Goal: Download file/media

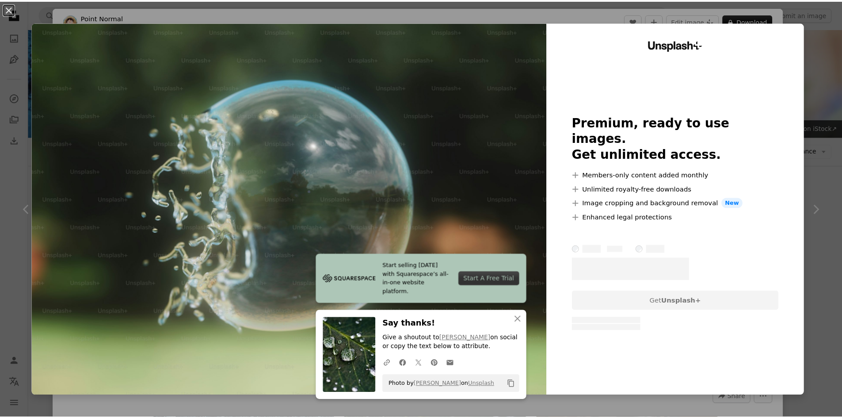
scroll to position [486, 0]
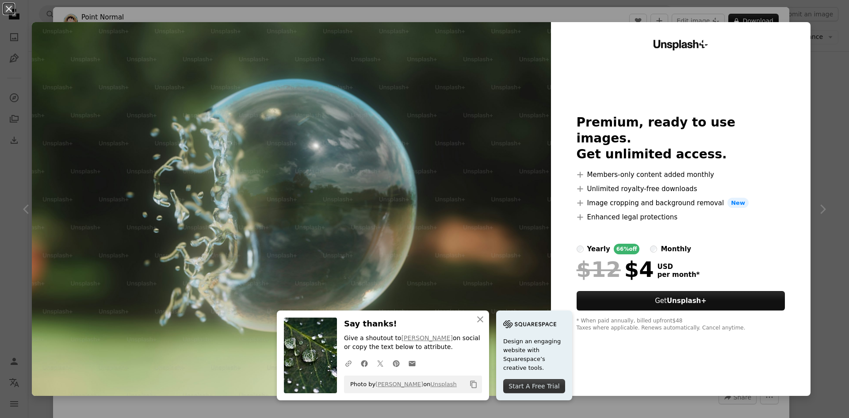
click at [824, 46] on div "An X shape An X shape Close Say thanks! Give a shoutout to [PERSON_NAME] on soc…" at bounding box center [424, 209] width 849 height 418
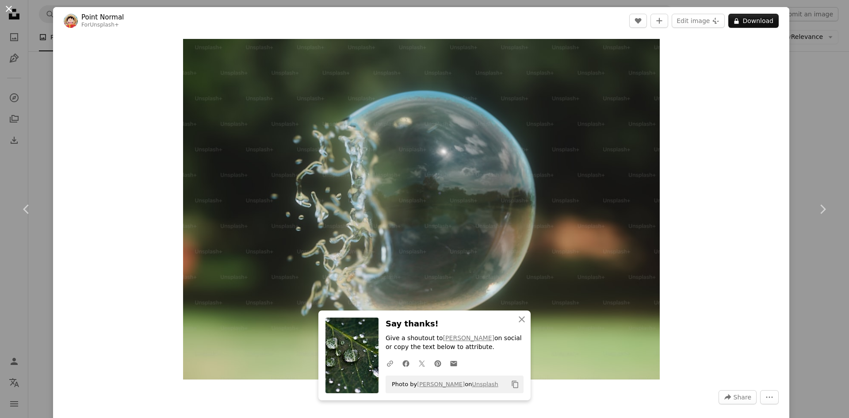
click at [10, 9] on button "An X shape" at bounding box center [9, 9] width 11 height 11
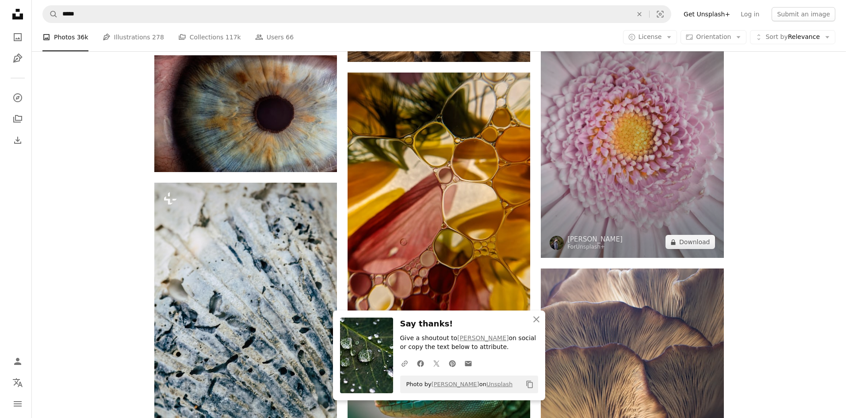
scroll to position [752, 0]
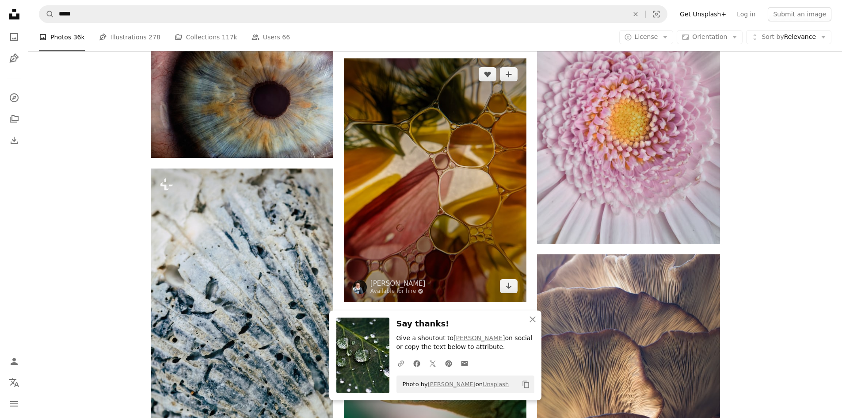
click at [489, 218] on img at bounding box center [435, 180] width 183 height 244
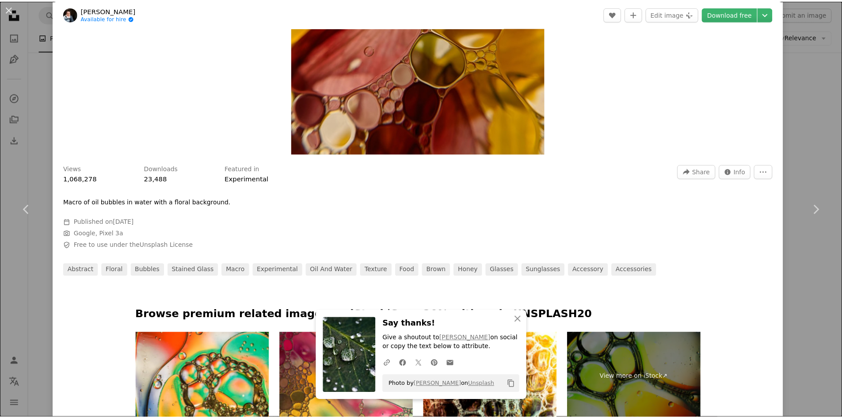
scroll to position [177, 0]
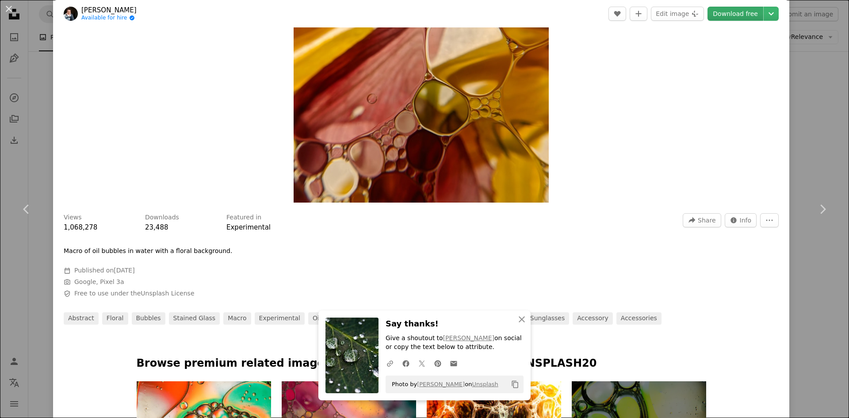
click at [736, 13] on link "Download free" at bounding box center [736, 14] width 56 height 14
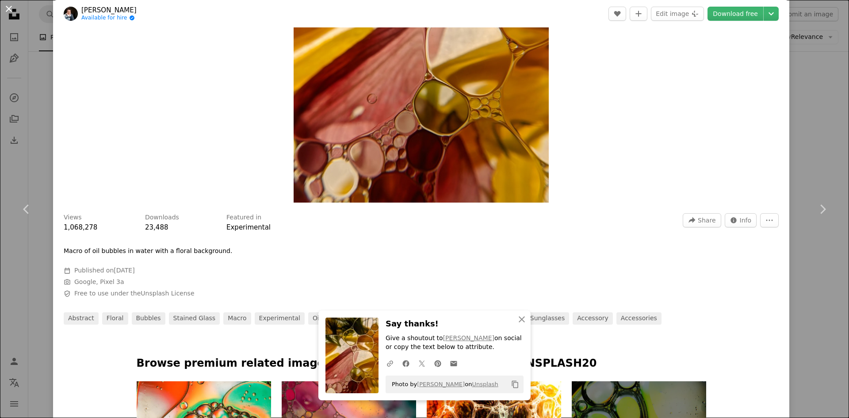
click at [7, 5] on button "An X shape" at bounding box center [9, 9] width 11 height 11
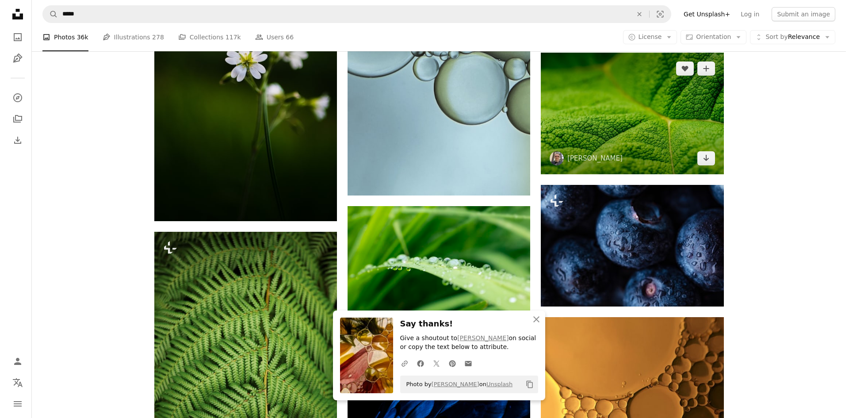
scroll to position [1238, 0]
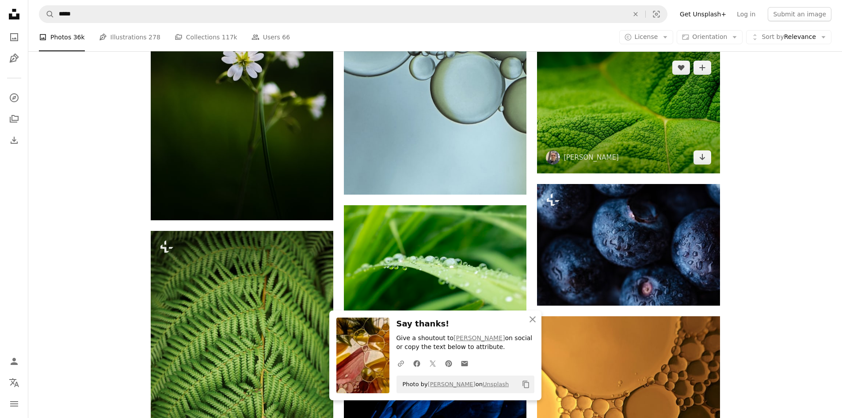
click at [622, 109] on img at bounding box center [628, 113] width 183 height 122
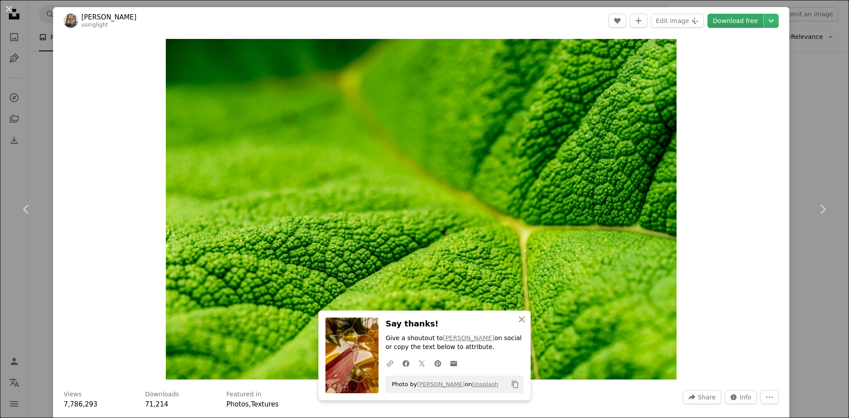
click at [730, 19] on link "Download free" at bounding box center [736, 21] width 56 height 14
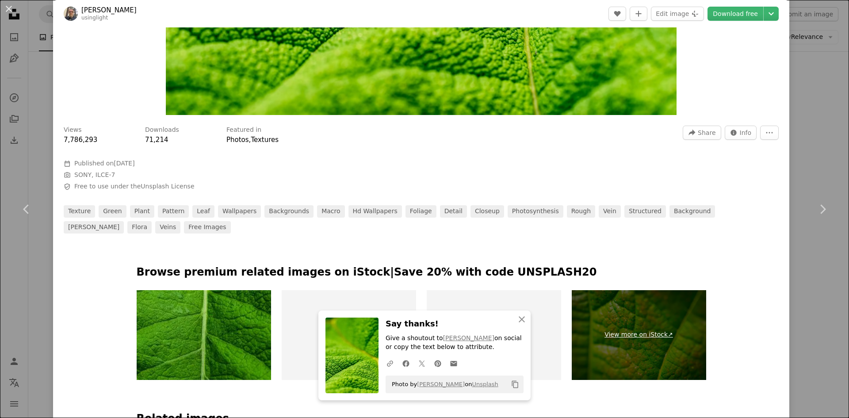
scroll to position [265, 0]
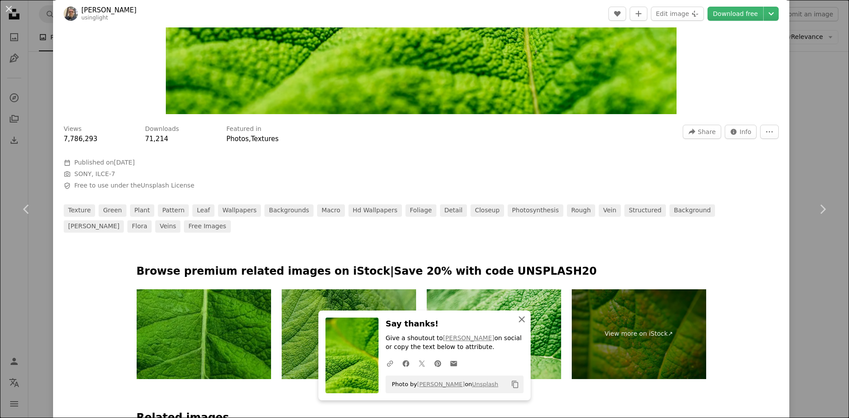
click at [519, 320] on icon "button" at bounding box center [522, 319] width 6 height 6
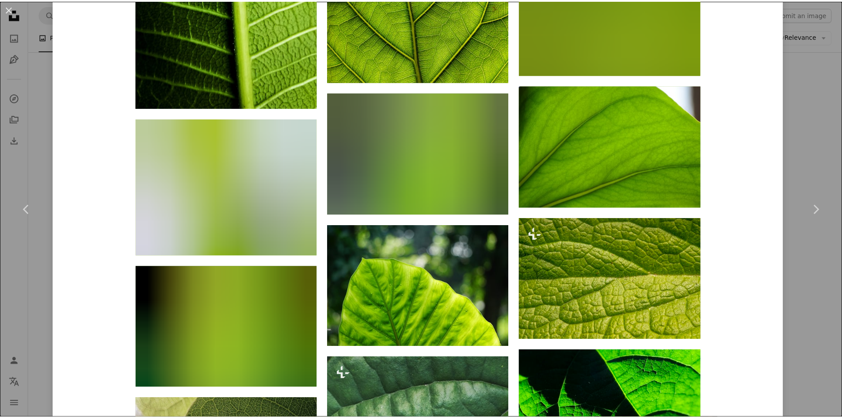
scroll to position [2994, 0]
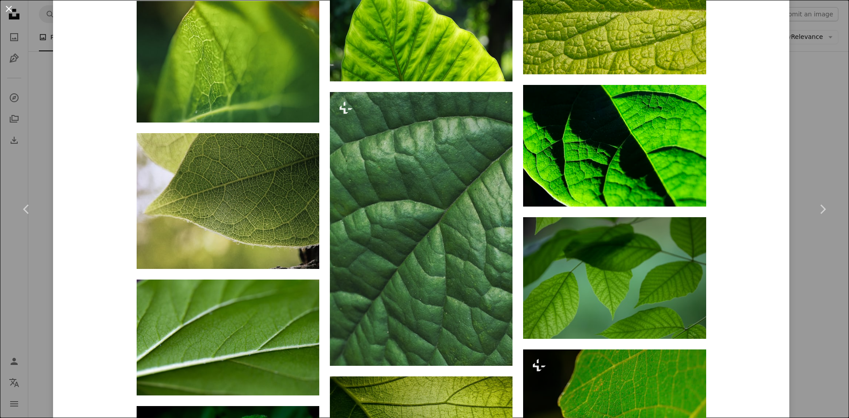
click at [12, 9] on button "An X shape" at bounding box center [9, 9] width 11 height 11
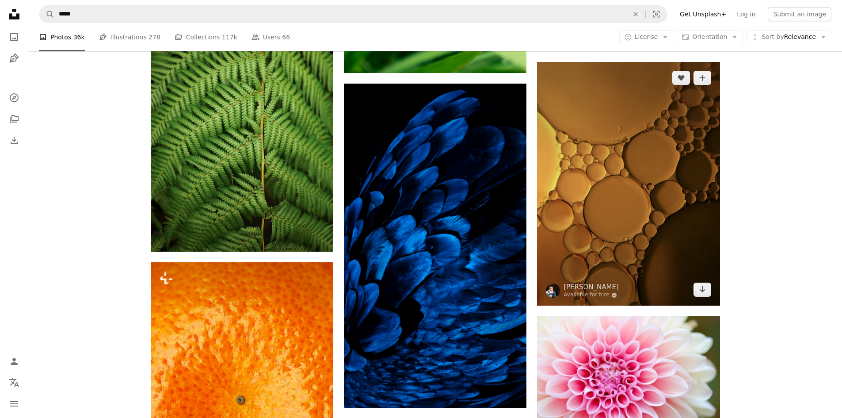
scroll to position [1636, 0]
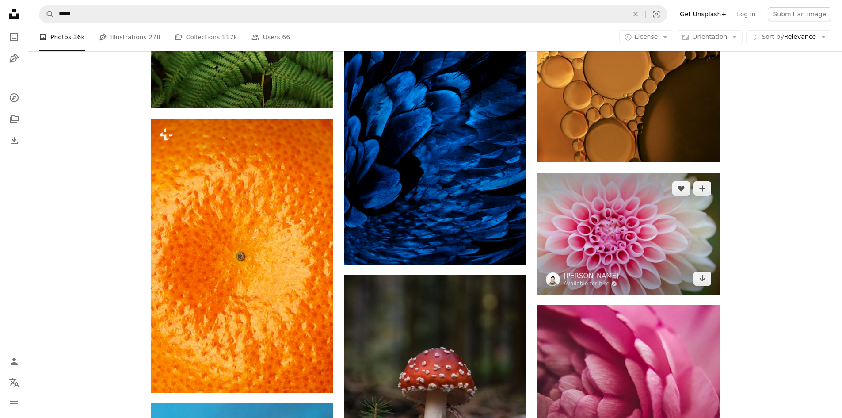
click at [639, 214] on img at bounding box center [628, 233] width 183 height 122
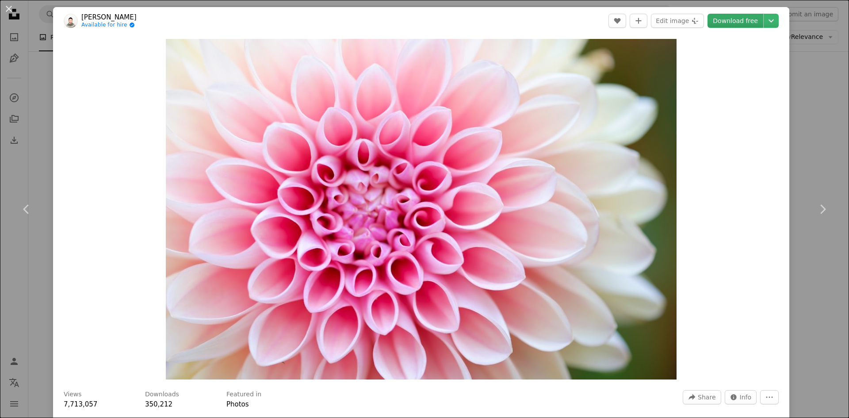
click at [723, 18] on link "Download free" at bounding box center [736, 21] width 56 height 14
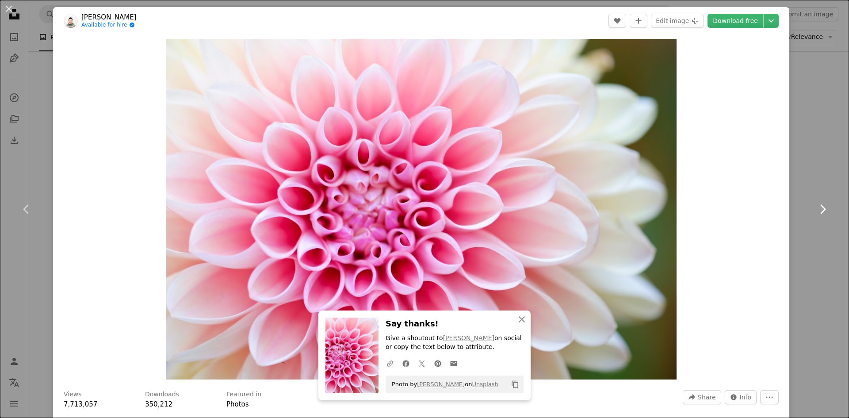
click at [815, 174] on link "Chevron right" at bounding box center [822, 209] width 53 height 85
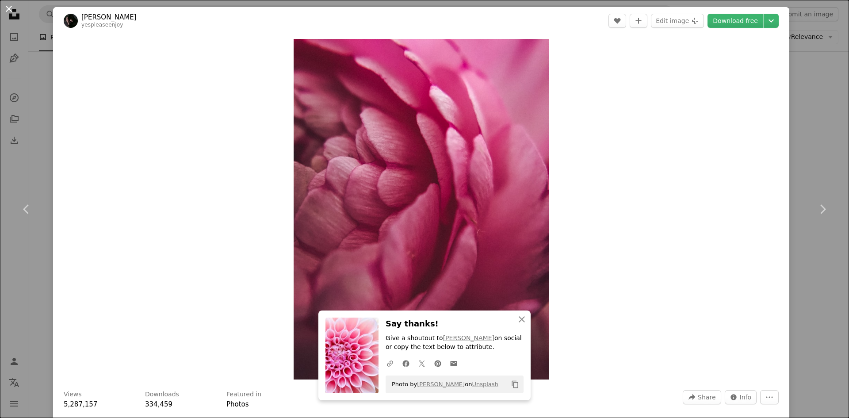
click at [8, 11] on button "An X shape" at bounding box center [9, 9] width 11 height 11
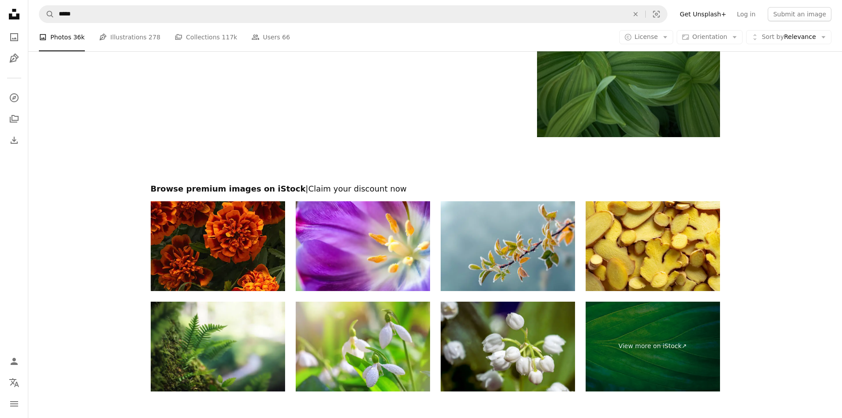
scroll to position [4997, 0]
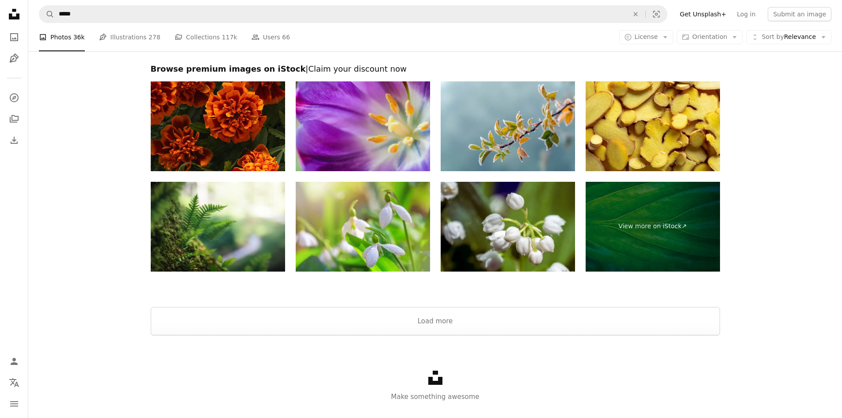
click at [352, 131] on img at bounding box center [363, 126] width 134 height 90
